Goal: Transaction & Acquisition: Purchase product/service

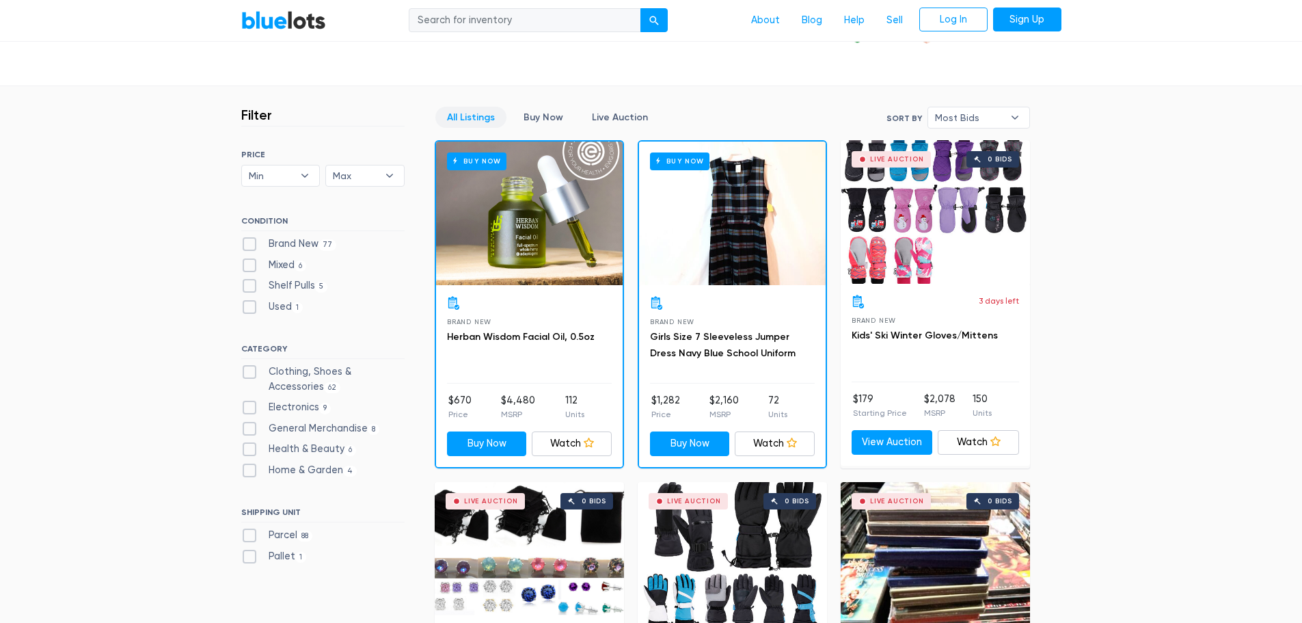
scroll to position [342, 0]
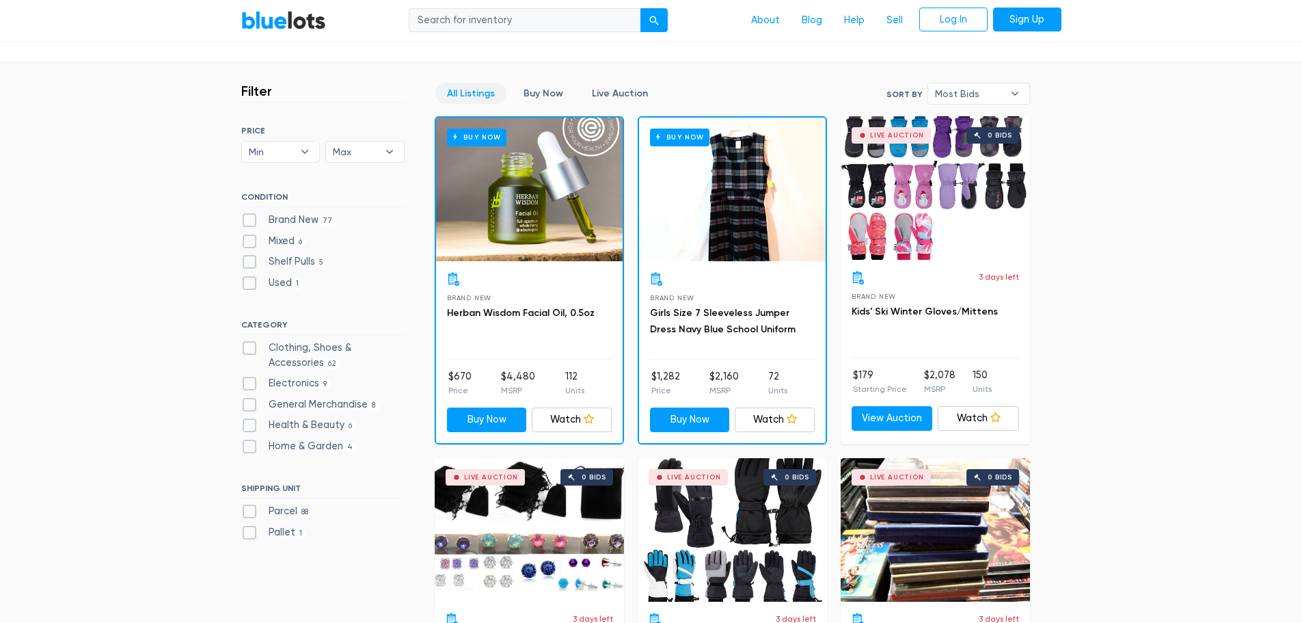
click at [254, 221] on label "Brand New 77" at bounding box center [289, 220] width 96 height 15
click at [250, 221] on New"] "Brand New 77" at bounding box center [245, 217] width 9 height 9
checkbox New"] "true"
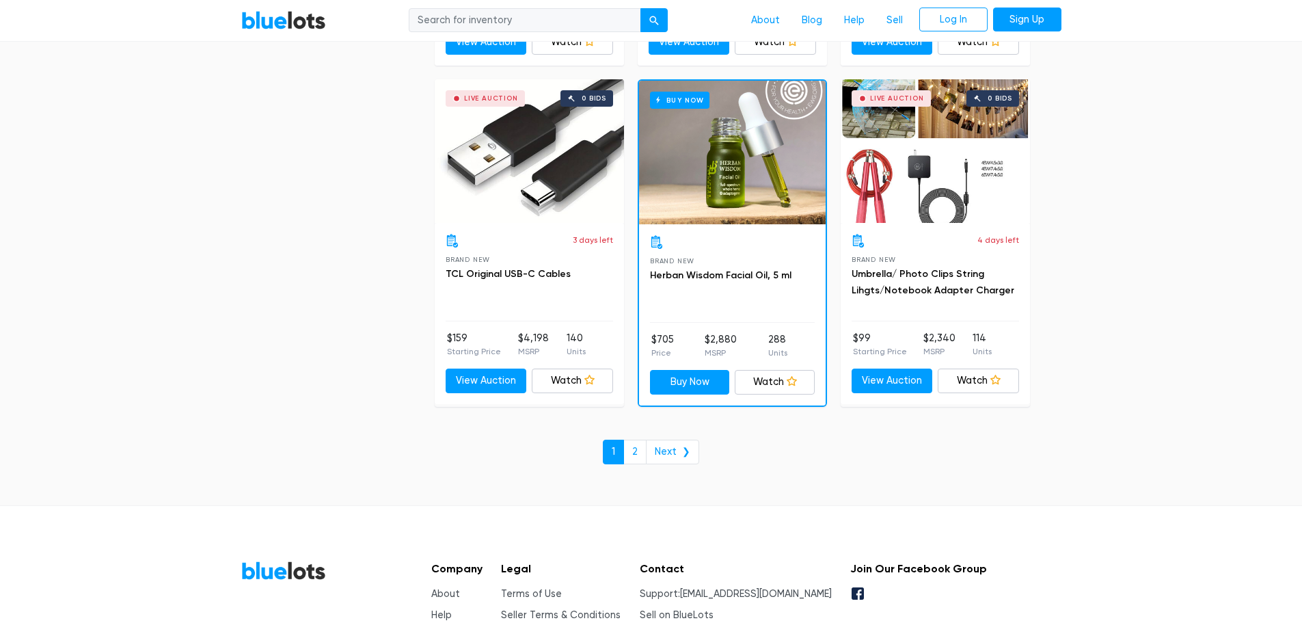
scroll to position [5837, 0]
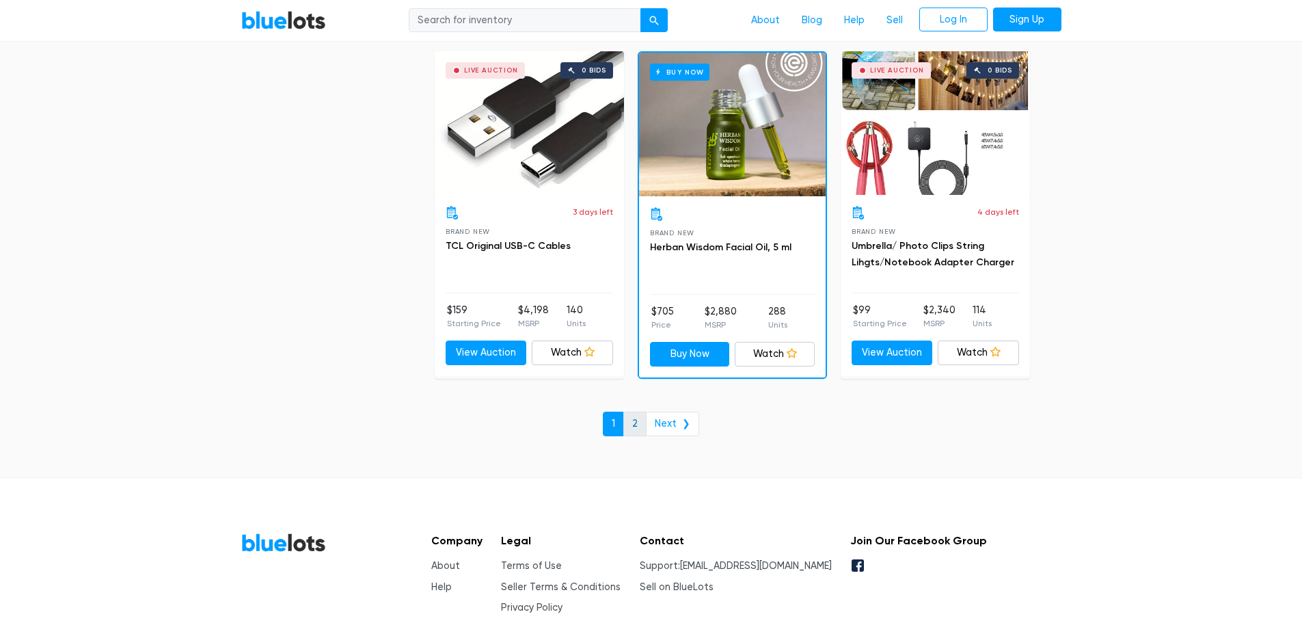
click at [633, 428] on link "2" at bounding box center [634, 424] width 23 height 25
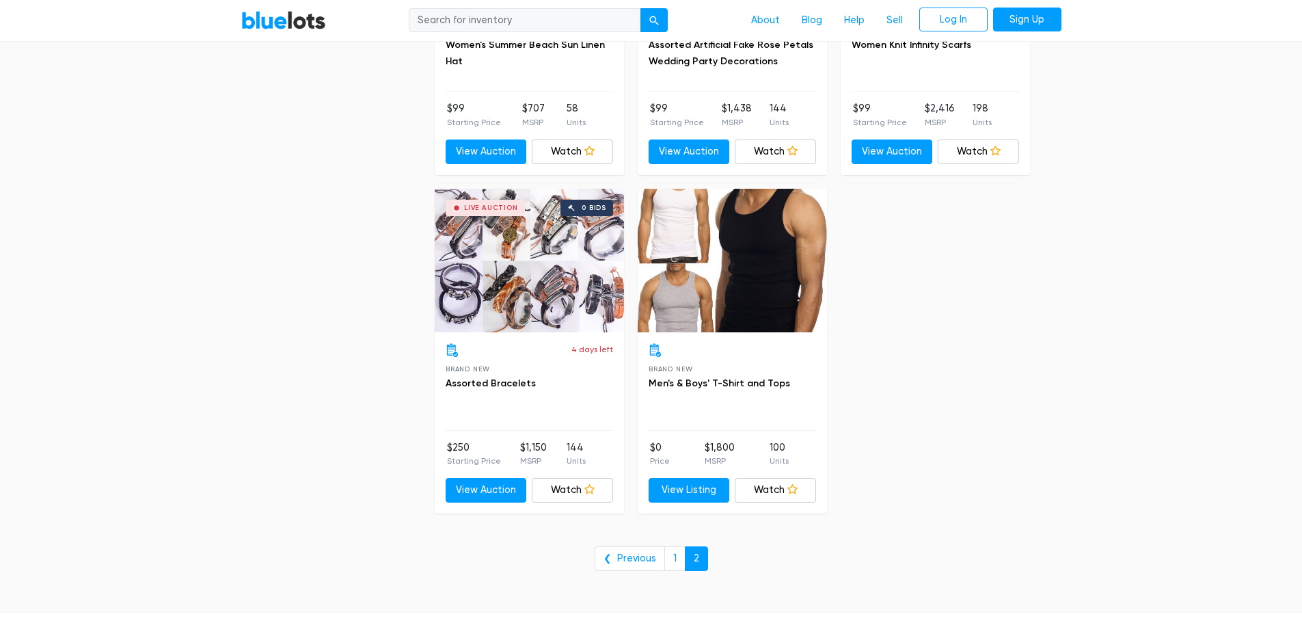
scroll to position [4033, 0]
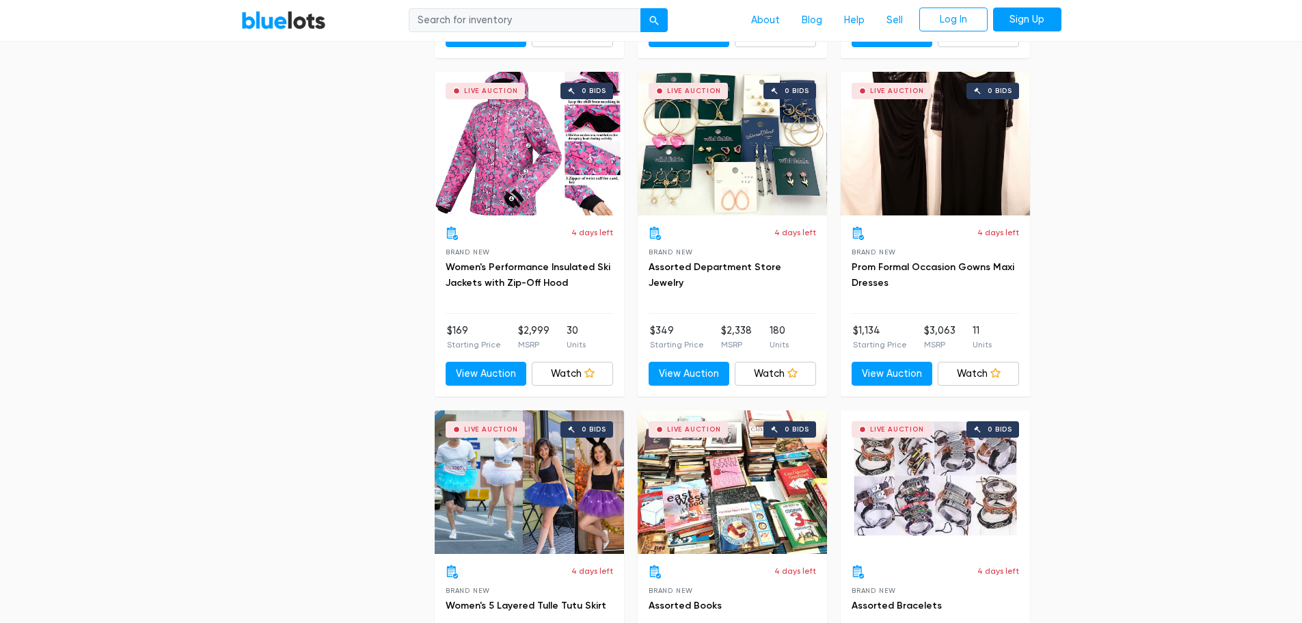
drag, startPoint x: 122, startPoint y: 177, endPoint x: 109, endPoint y: 96, distance: 81.7
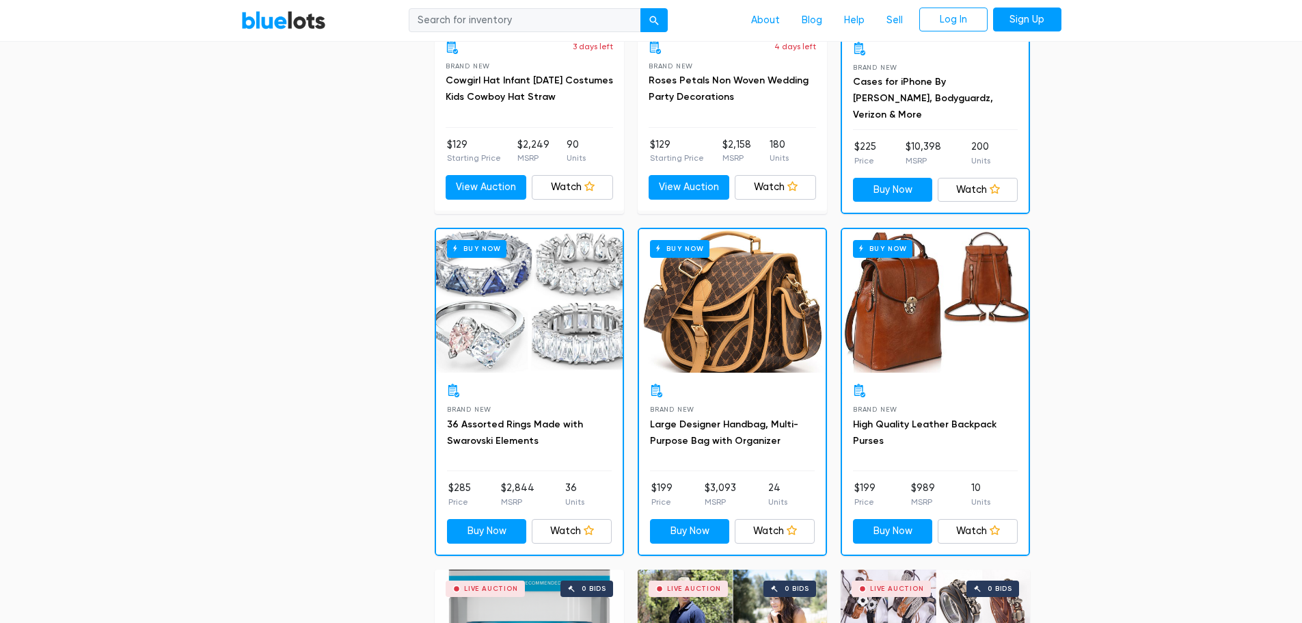
scroll to position [609, 0]
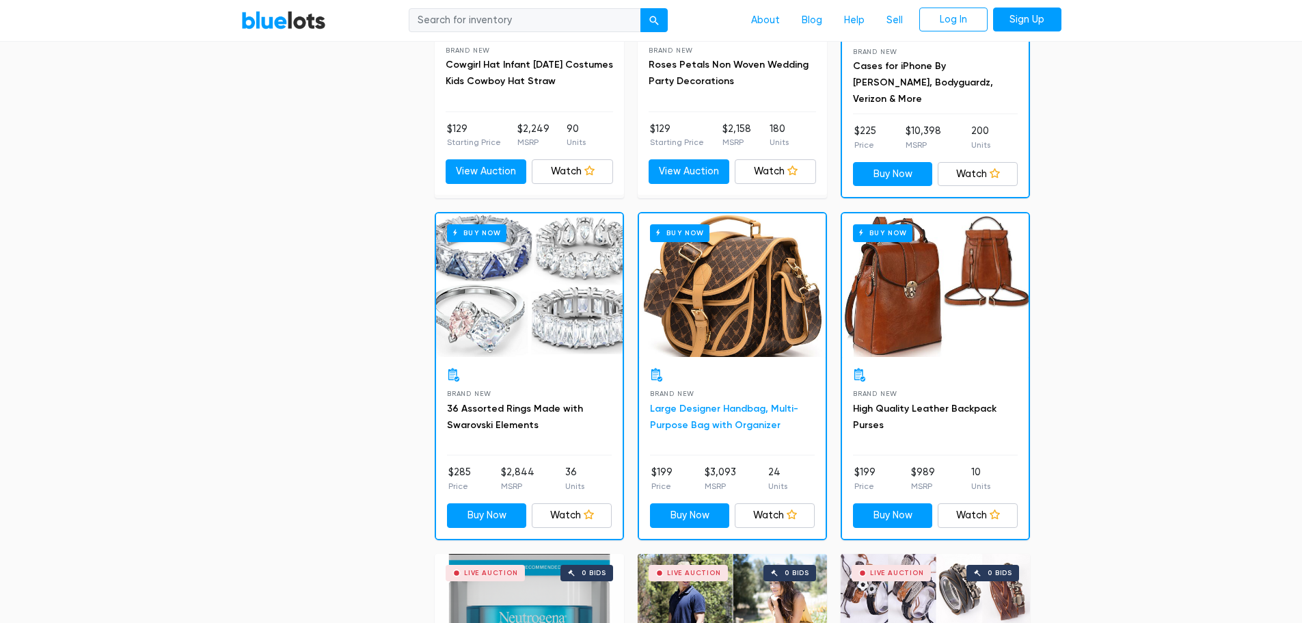
click at [738, 412] on link "Large Designer Handbag, Multi-Purpose Bag with Organizer" at bounding box center [724, 417] width 148 height 28
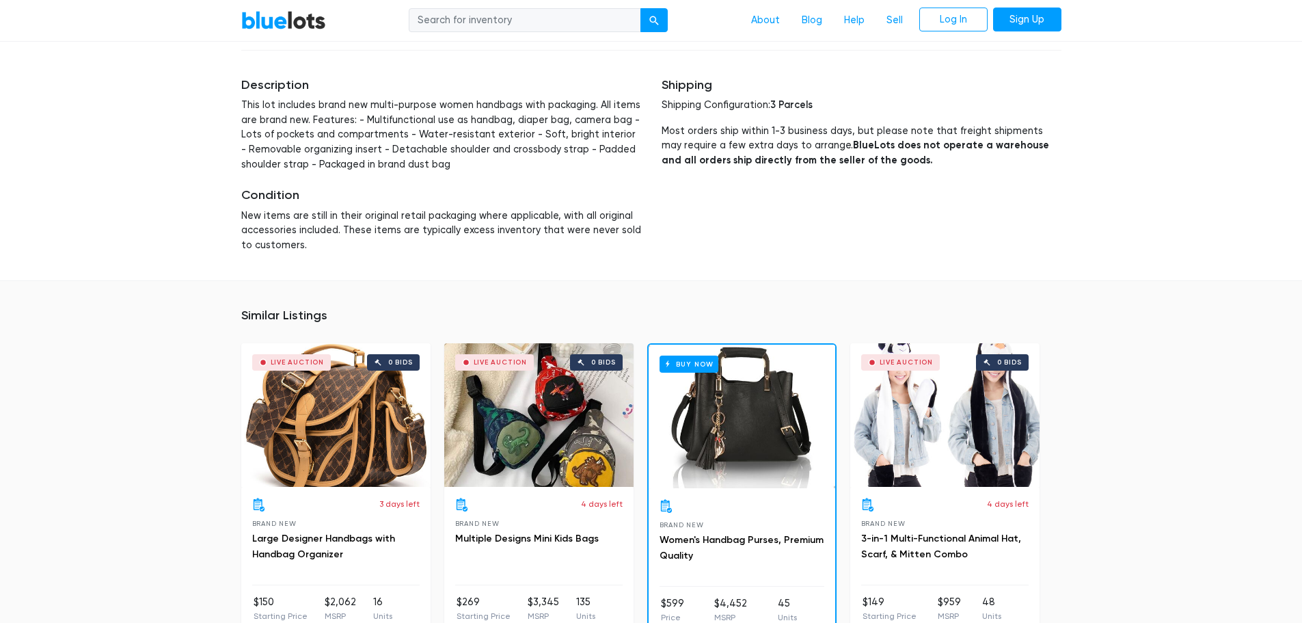
scroll to position [752, 0]
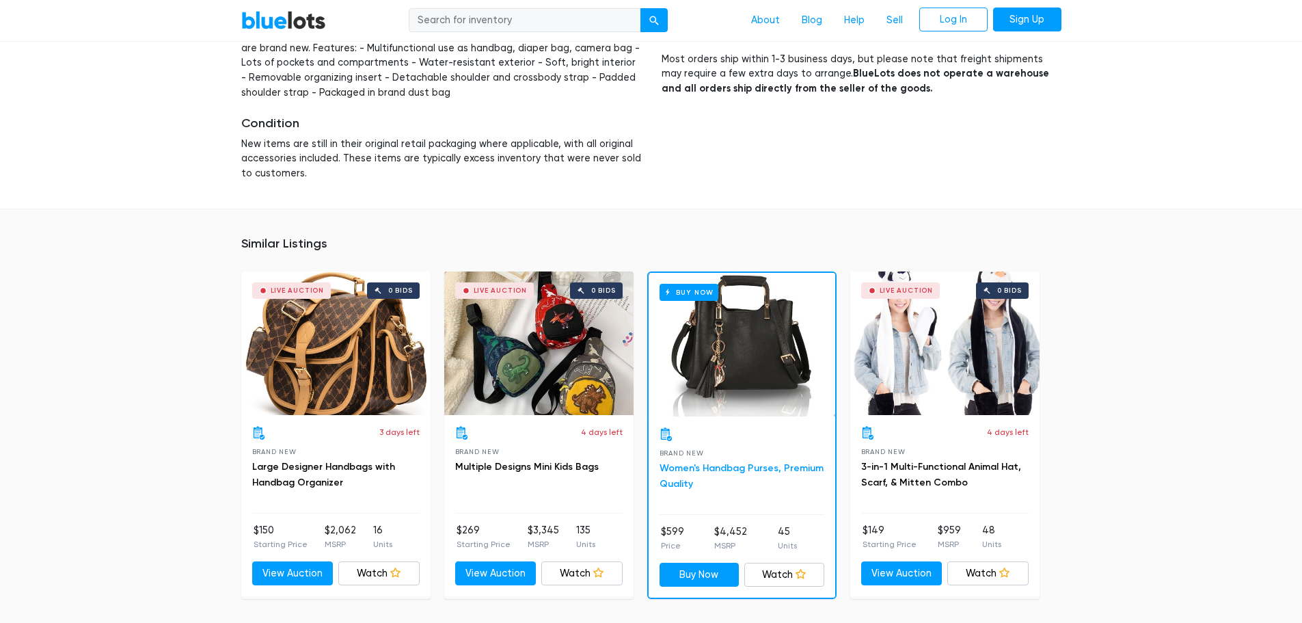
click at [710, 470] on link "Women's Handbag Purses, Premium Quality" at bounding box center [742, 476] width 164 height 28
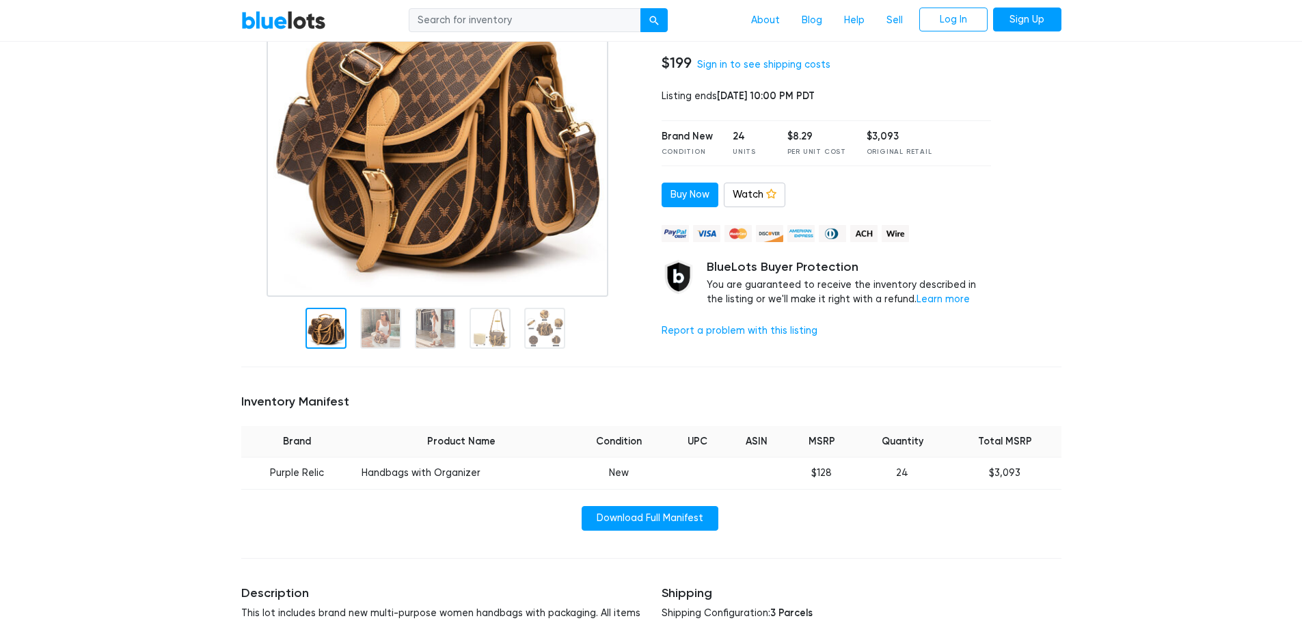
scroll to position [0, 0]
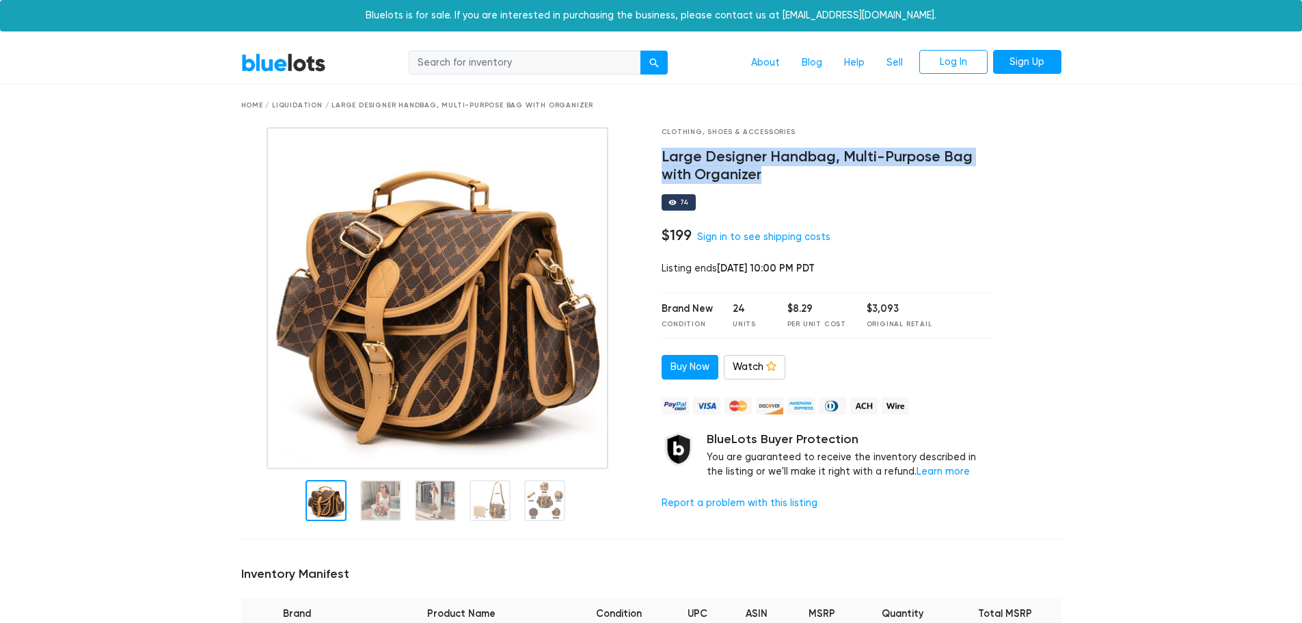
drag, startPoint x: 658, startPoint y: 153, endPoint x: 811, endPoint y: 173, distance: 153.7
click at [811, 173] on div "Clothing, Shoes & Accessories Large Designer Handbag, Multi-Purpose Bag with Or…" at bounding box center [826, 327] width 351 height 401
copy h4 "Large Designer Handbag, Multi-Purpose Bag with Organizer"
